Goal: Information Seeking & Learning: Find specific fact

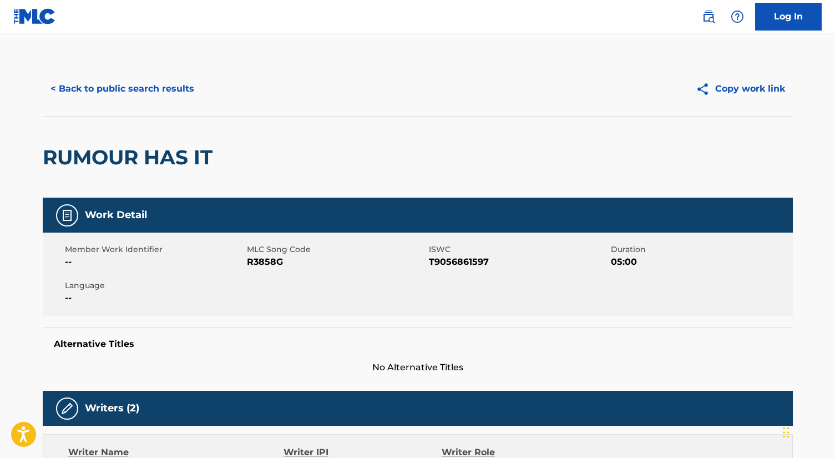
click at [148, 73] on div "< Back to public search results Copy work link" at bounding box center [418, 88] width 750 height 55
click at [148, 90] on button "< Back to public search results" at bounding box center [122, 89] width 159 height 28
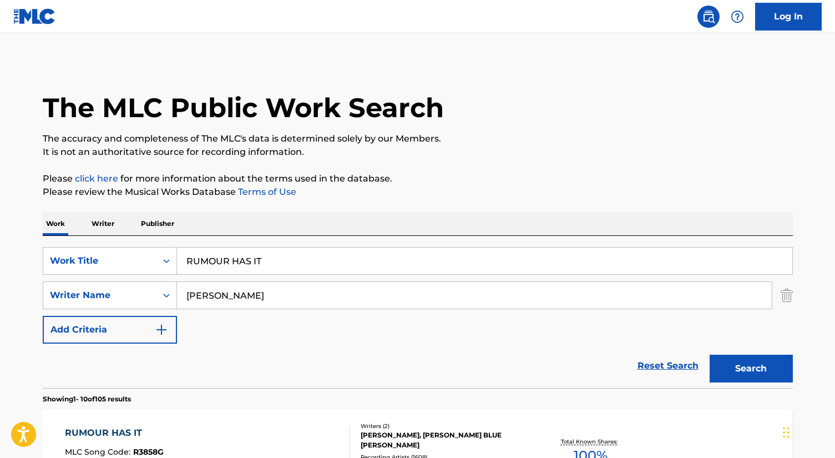
click at [257, 272] on input "RUMOUR HAS IT" at bounding box center [484, 260] width 615 height 27
paste input "LOVELY DAY"
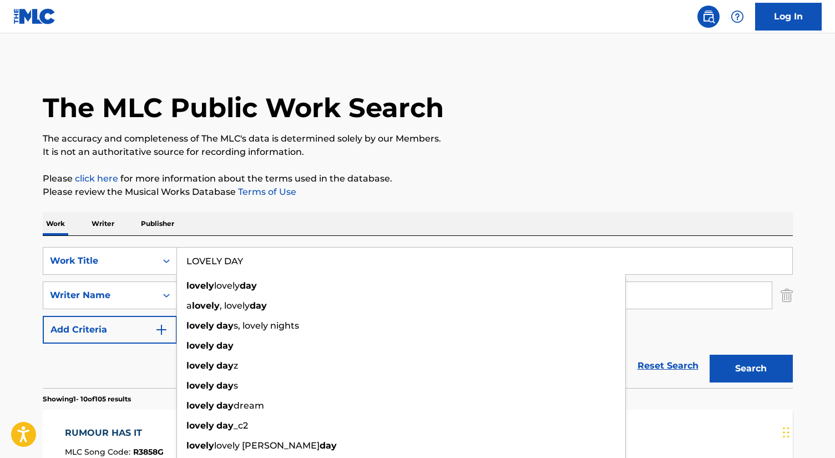
type input "LOVELY DAY"
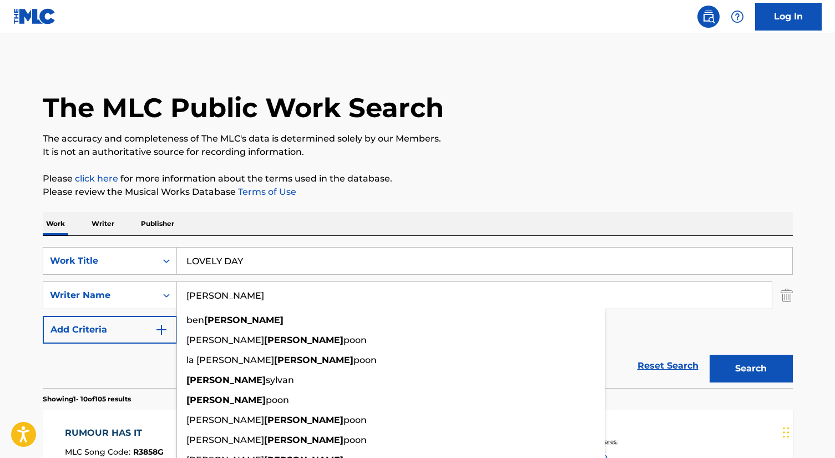
type input "[PERSON_NAME]"
click at [709, 354] on button "Search" at bounding box center [750, 368] width 83 height 28
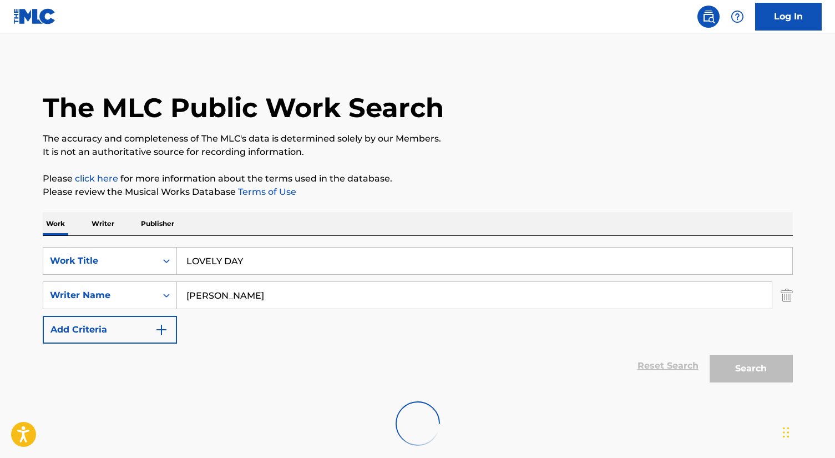
click at [385, 203] on div "The MLC Public Work Search The accuracy and completeness of The MLC's data is d…" at bounding box center [417, 260] width 776 height 398
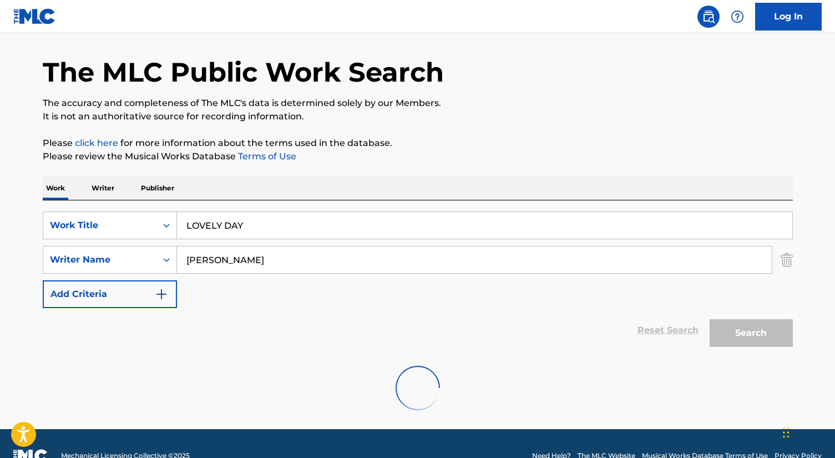
scroll to position [43, 0]
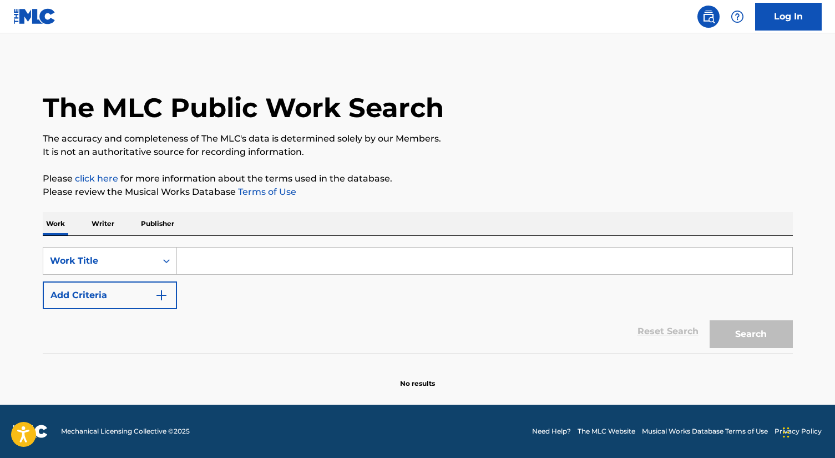
click at [289, 256] on input "Search Form" at bounding box center [484, 260] width 615 height 27
click at [123, 286] on button "Add Criteria" at bounding box center [110, 295] width 134 height 28
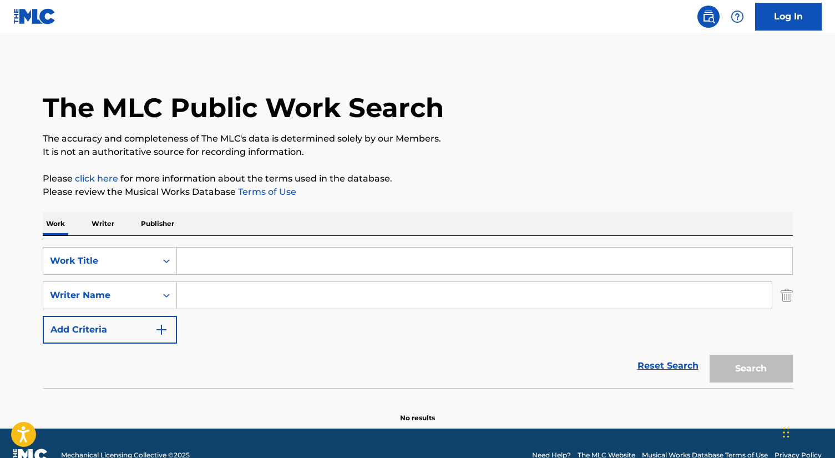
click at [205, 269] on input "Search Form" at bounding box center [484, 260] width 615 height 27
type input "LOVELY DAY"
click at [207, 303] on input "Search Form" at bounding box center [474, 295] width 594 height 27
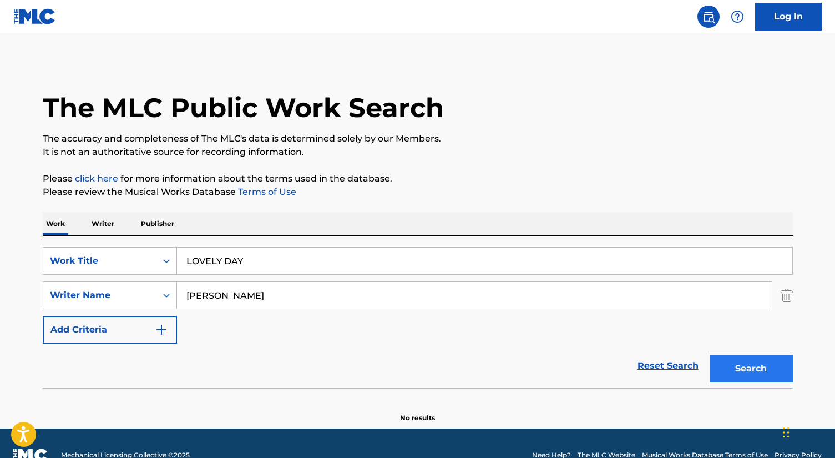
type input "WITHERS"
click at [731, 373] on button "Search" at bounding box center [750, 368] width 83 height 28
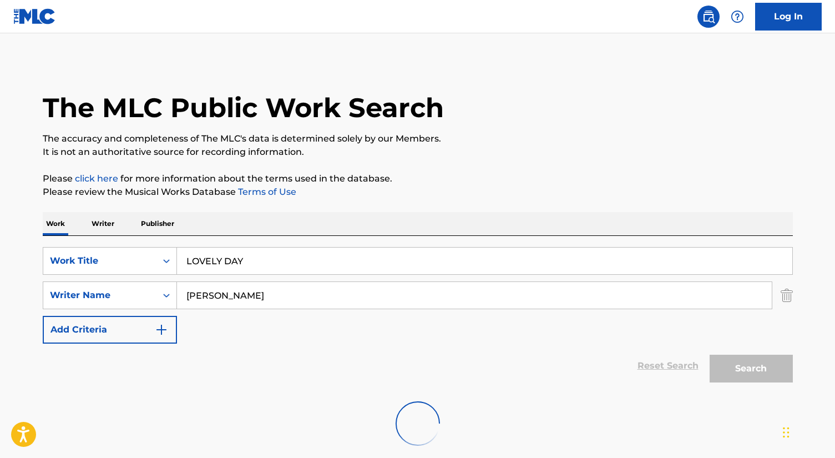
scroll to position [60, 0]
